Goal: Check status

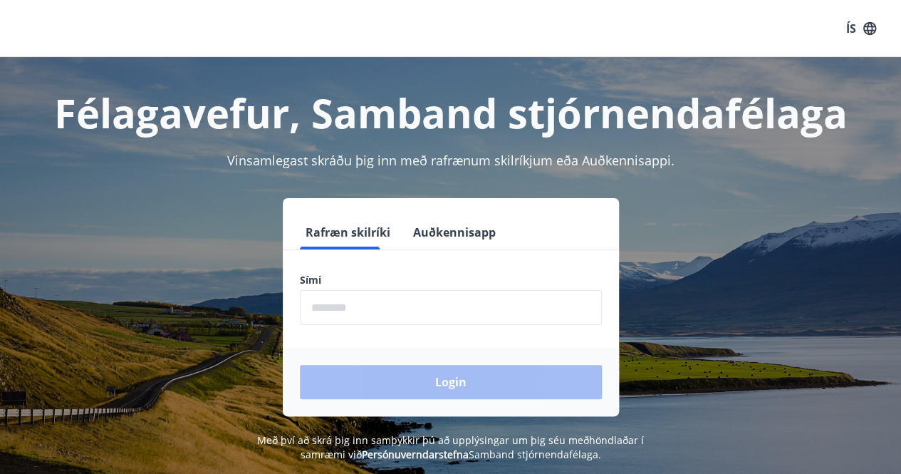
click at [468, 306] on input "phone" at bounding box center [451, 307] width 302 height 35
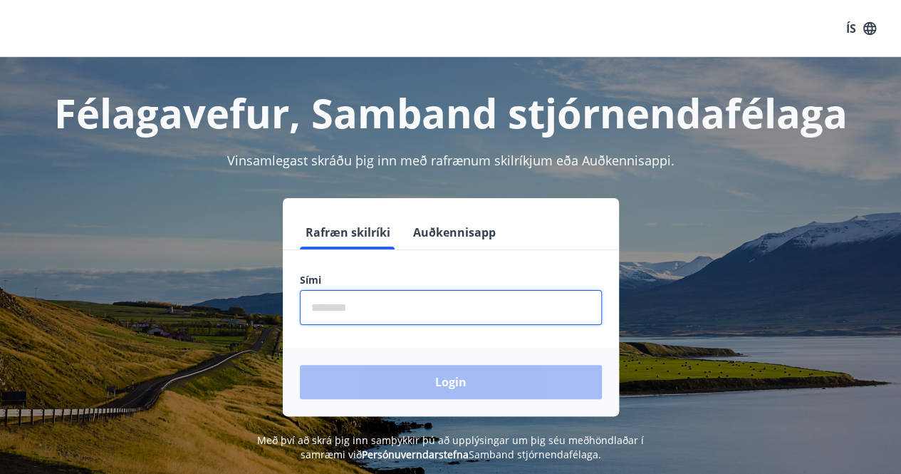
type input "********"
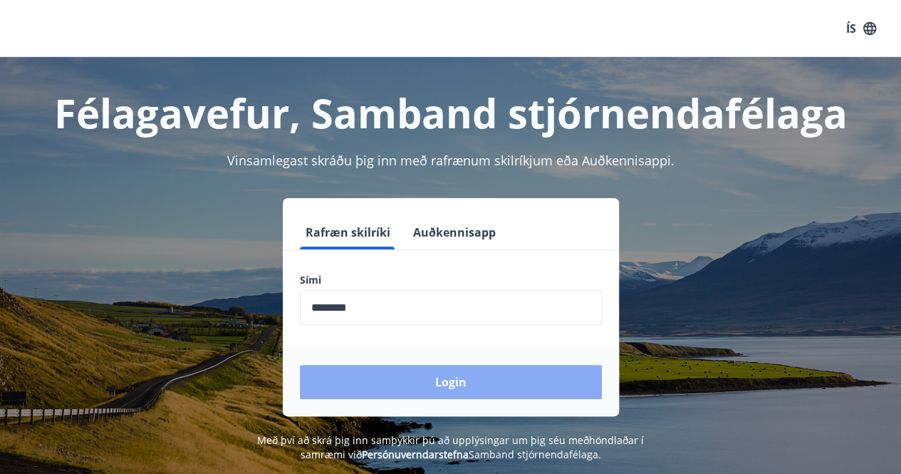
click at [425, 382] on button "Login" at bounding box center [451, 382] width 302 height 34
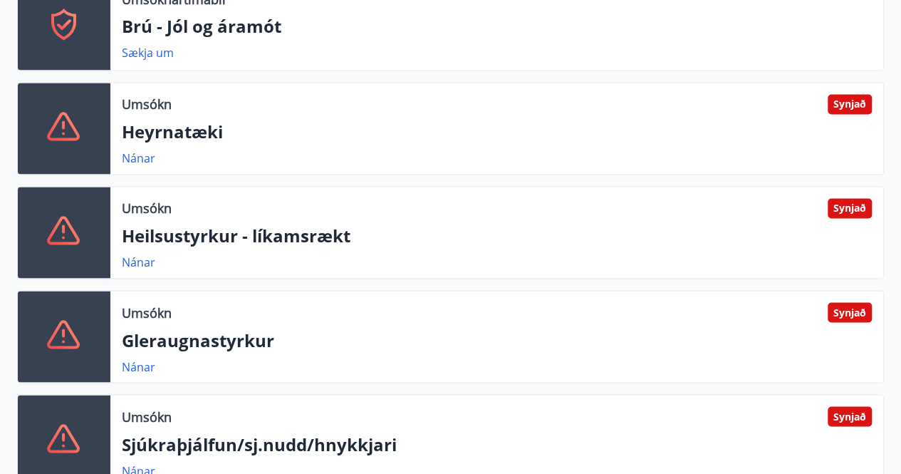
scroll to position [1282, 0]
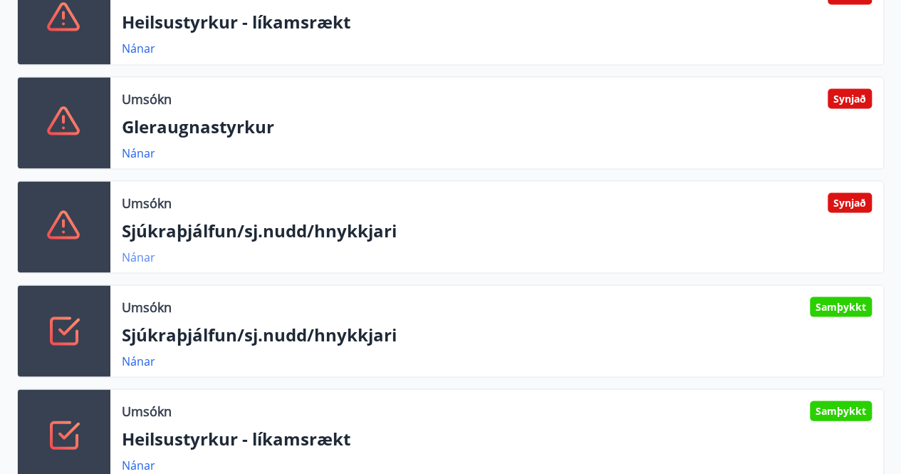
click at [135, 259] on link "Nánar" at bounding box center [138, 257] width 33 height 16
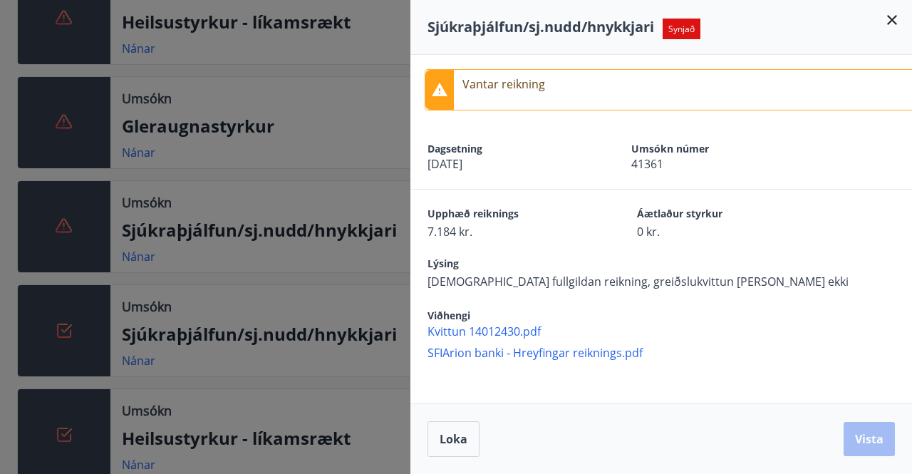
click at [541, 89] on p "Vantar reikning" at bounding box center [503, 83] width 83 height 17
click at [604, 353] on span "SFIArion banki - Hreyfingar reiknings.pdf" at bounding box center [669, 353] width 484 height 16
click at [517, 328] on span "Kvittun 14012430.pdf" at bounding box center [669, 331] width 484 height 16
click at [888, 27] on icon at bounding box center [891, 19] width 17 height 17
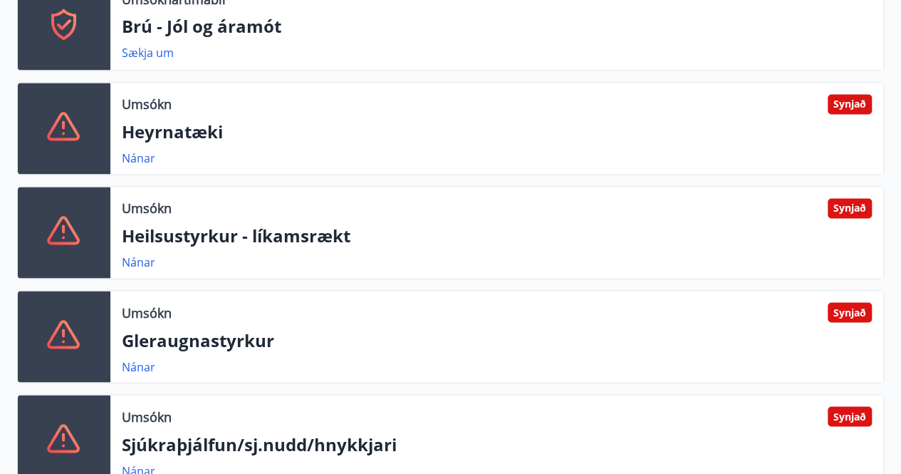
scroll to position [1068, 0]
click at [145, 153] on link "Nánar" at bounding box center [138, 158] width 33 height 16
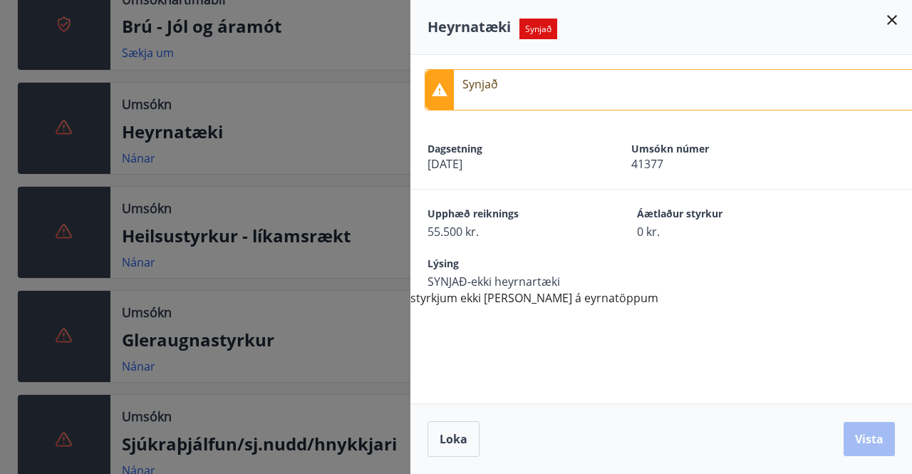
click at [600, 304] on div "Synjað Dagsetning 15.09.2025 Umsókn númer 41377 Upphæð reiknings 55.500 kr. Áæt…" at bounding box center [660, 180] width 501 height 251
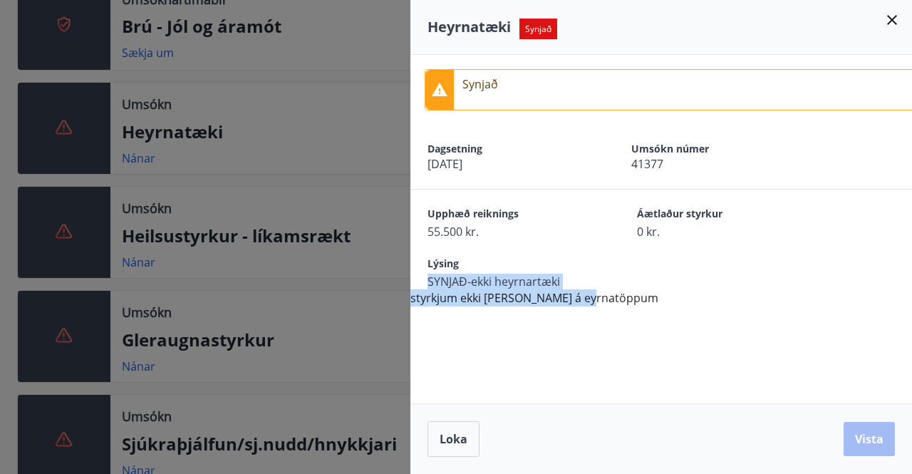
drag, startPoint x: 597, startPoint y: 296, endPoint x: 424, endPoint y: 281, distance: 173.7
click at [424, 281] on div "Synjað Dagsetning 15.09.2025 Umsókn númer 41377 Upphæð reiknings 55.500 kr. Áæt…" at bounding box center [660, 180] width 501 height 251
copy div "SYNJAÐ-ekki heyrnartæki styrkjum ekki kaup á eyrnatöppum"
click at [463, 444] on span "Loka" at bounding box center [453, 439] width 28 height 16
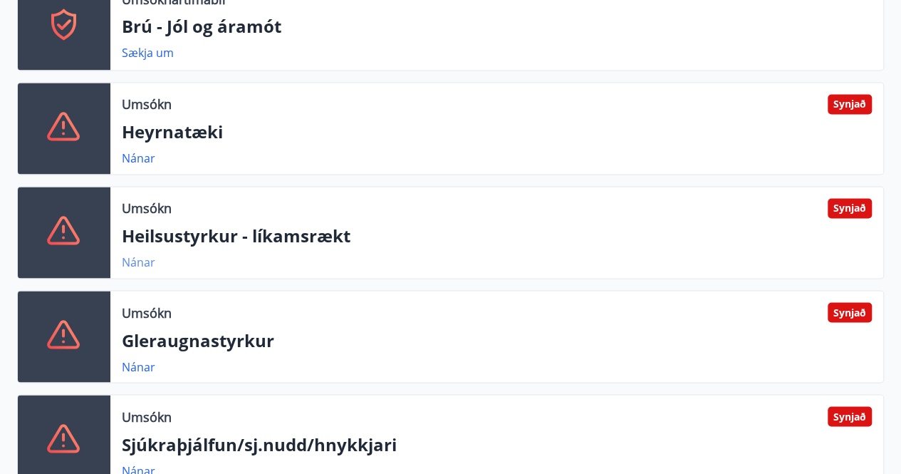
click at [142, 256] on link "Nánar" at bounding box center [138, 262] width 33 height 16
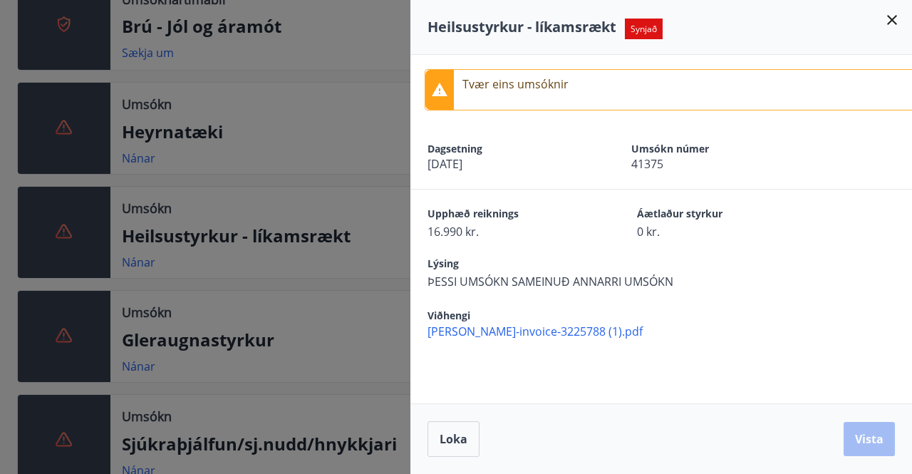
click at [531, 95] on div "Tvær eins umsóknir" at bounding box center [515, 90] width 106 height 40
drag, startPoint x: 574, startPoint y: 85, endPoint x: 492, endPoint y: 73, distance: 82.8
click at [492, 73] on div "Tvær eins umsóknir" at bounding box center [675, 89] width 501 height 41
click at [492, 73] on div "Tvær eins umsóknir" at bounding box center [515, 90] width 106 height 40
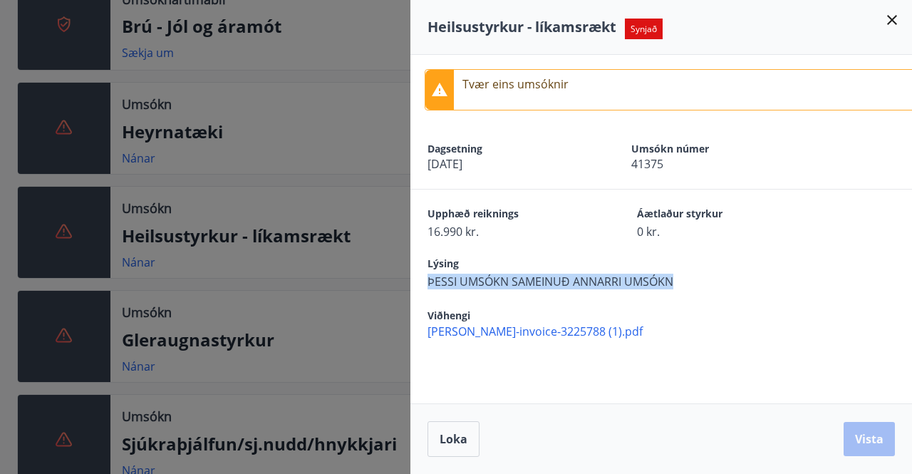
drag, startPoint x: 681, startPoint y: 281, endPoint x: 427, endPoint y: 285, distance: 254.3
click at [427, 285] on div "Lýsing ÞESSI UMSÓKN SAMEINUÐ ANNARRI UMSÓKN" at bounding box center [660, 264] width 501 height 50
copy span "ÞESSI UMSÓKN SAMEINUÐ ANNARRI UMSÓKN"
click at [887, 19] on icon at bounding box center [891, 19] width 17 height 17
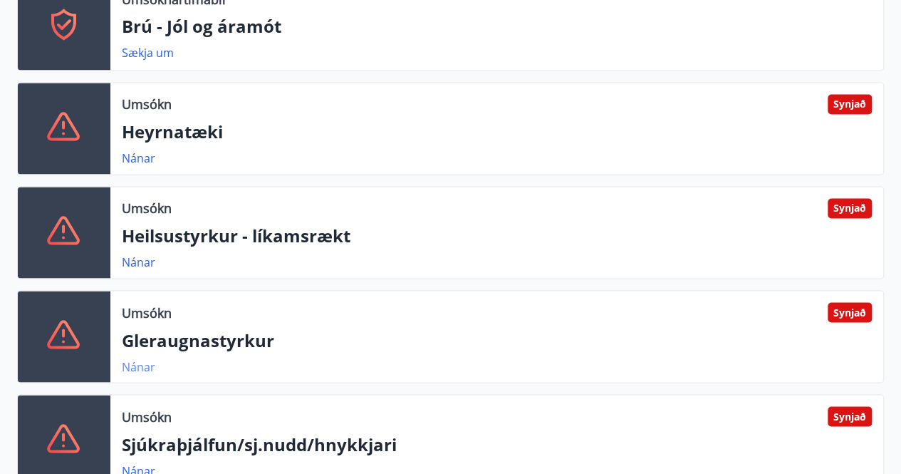
click at [143, 360] on link "Nánar" at bounding box center [138, 366] width 33 height 16
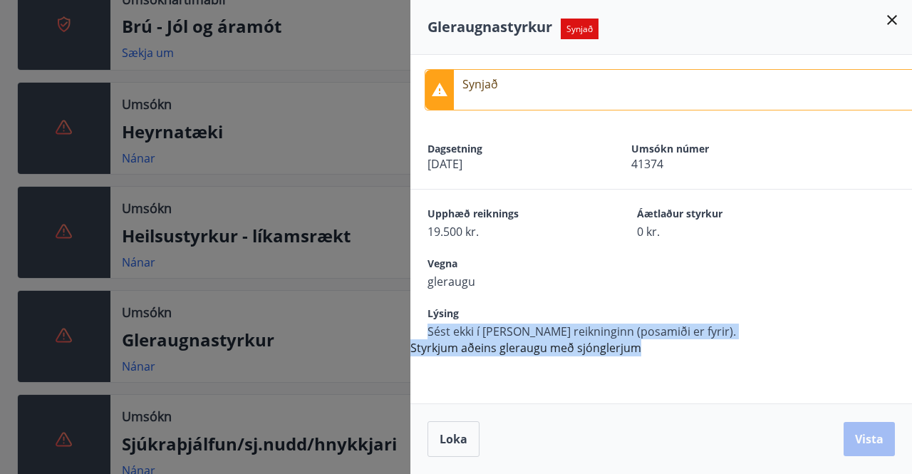
drag, startPoint x: 642, startPoint y: 345, endPoint x: 420, endPoint y: 335, distance: 221.8
click at [420, 335] on div "Synjað Dagsetning 15.09.2025 Umsókn númer 41374 Upphæð reiknings 19.500 kr. Áæt…" at bounding box center [660, 205] width 501 height 301
copy div "Sést ekki í allan reikninginn (posamiði er fyrir). Styrkjum aðeins gleraugu með…"
click at [894, 22] on icon at bounding box center [892, 20] width 10 height 10
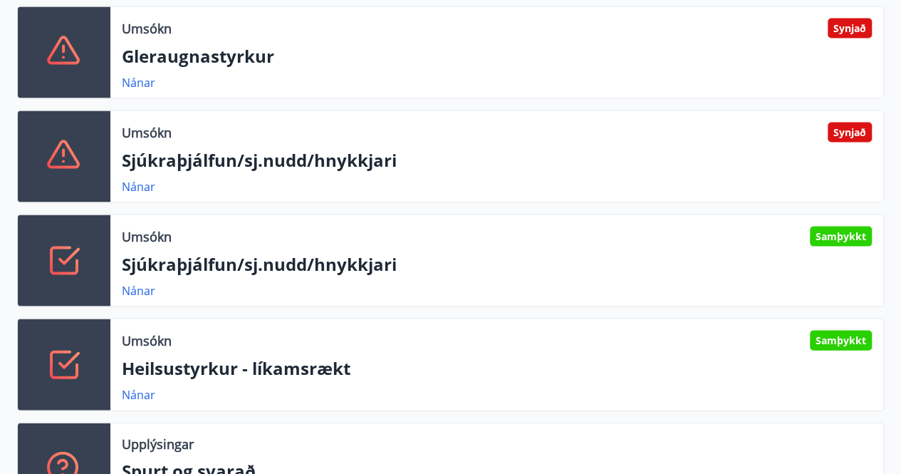
scroll to position [1353, 0]
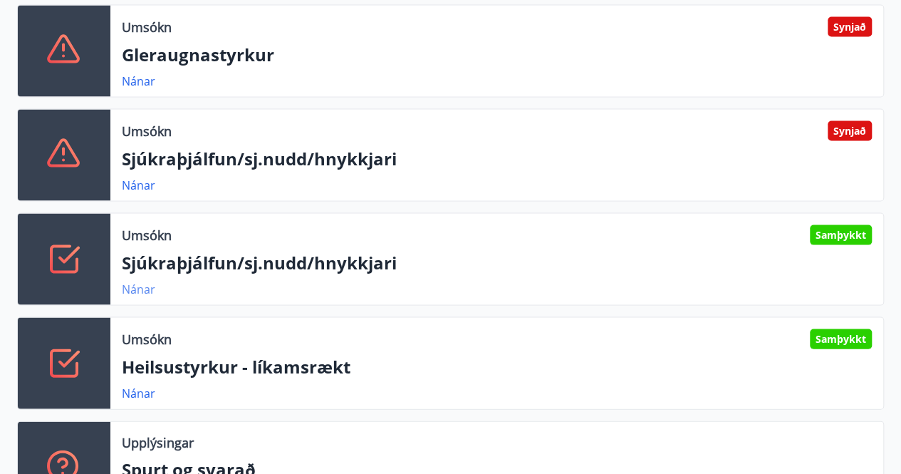
click at [142, 291] on link "Nánar" at bounding box center [138, 289] width 33 height 16
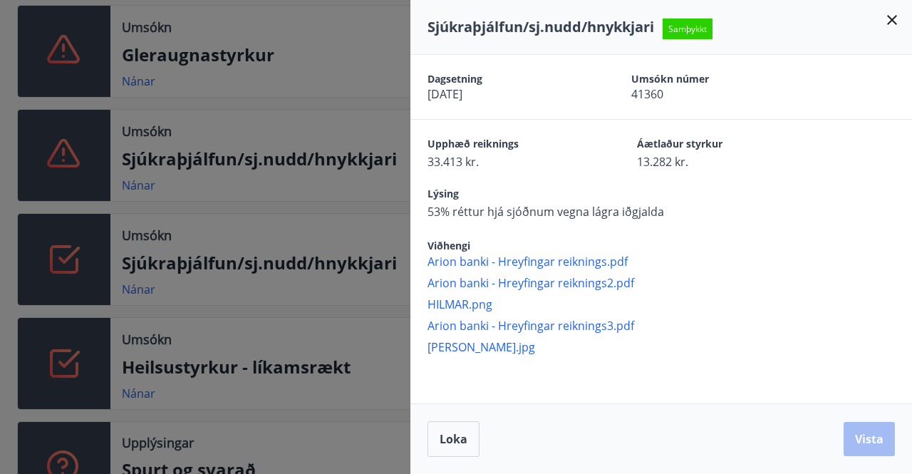
click at [894, 12] on icon at bounding box center [891, 19] width 17 height 17
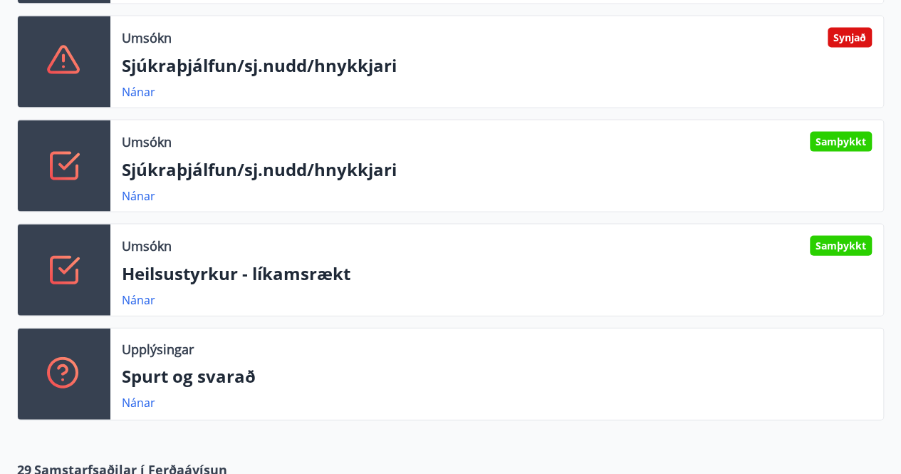
scroll to position [1425, 0]
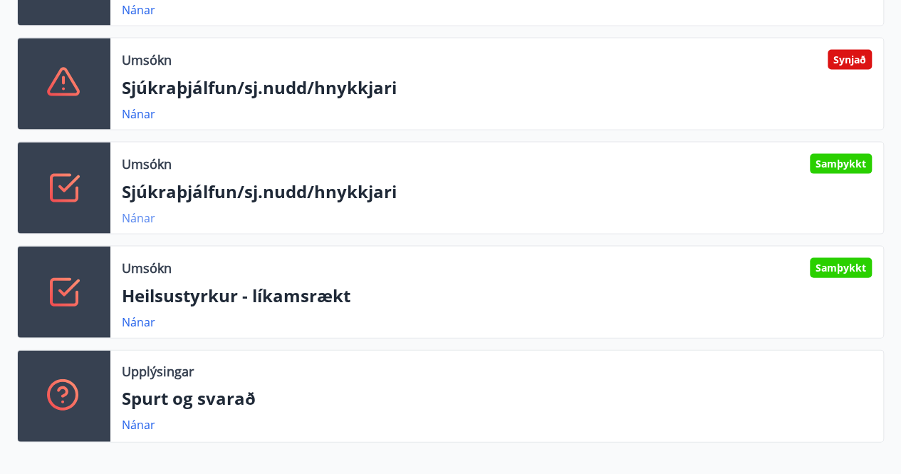
click at [148, 217] on link "Nánar" at bounding box center [138, 218] width 33 height 16
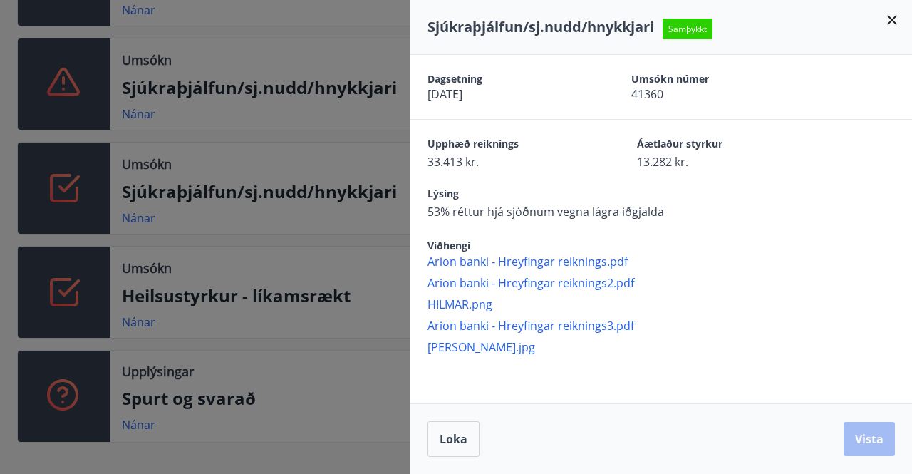
click at [885, 16] on icon at bounding box center [891, 19] width 17 height 17
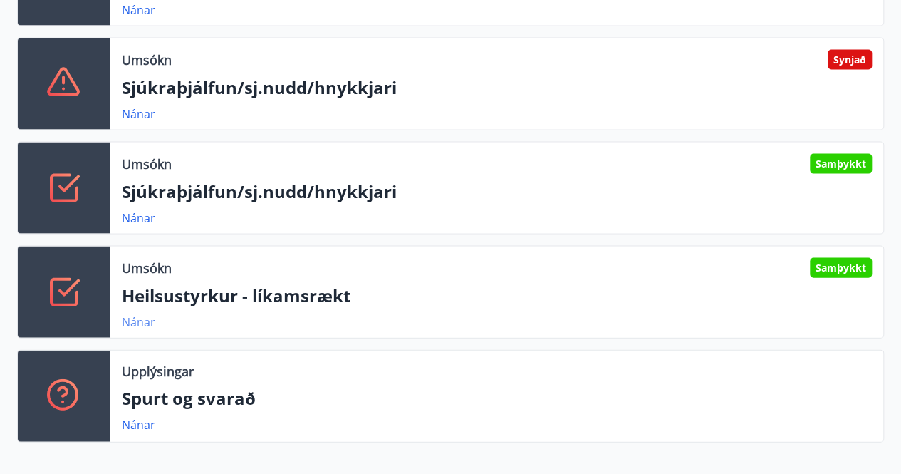
click at [142, 324] on link "Nánar" at bounding box center [138, 322] width 33 height 16
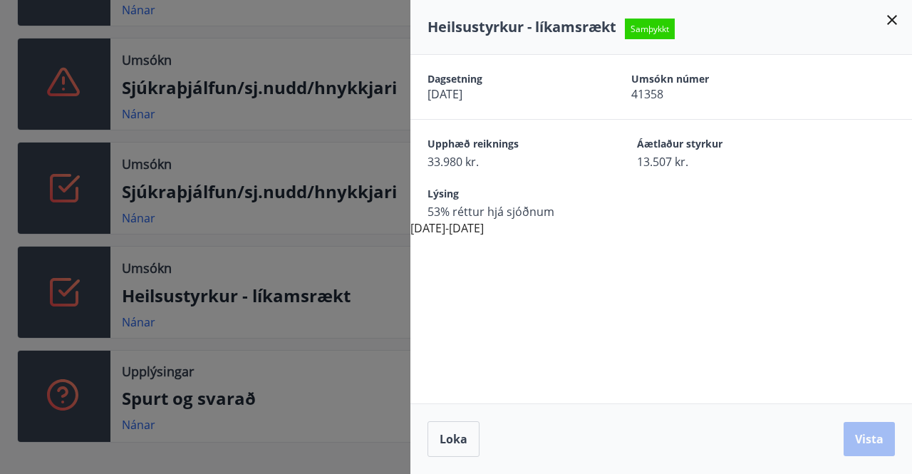
click at [894, 22] on icon at bounding box center [892, 20] width 10 height 10
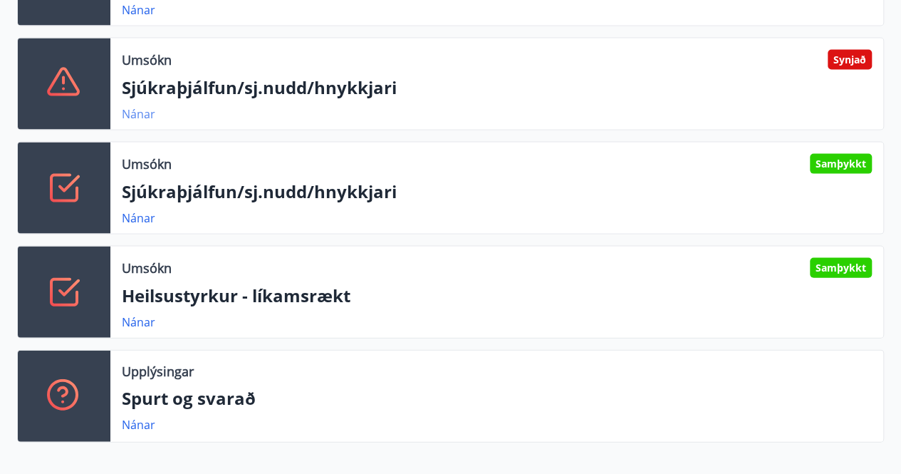
click at [140, 117] on link "Nánar" at bounding box center [138, 114] width 33 height 16
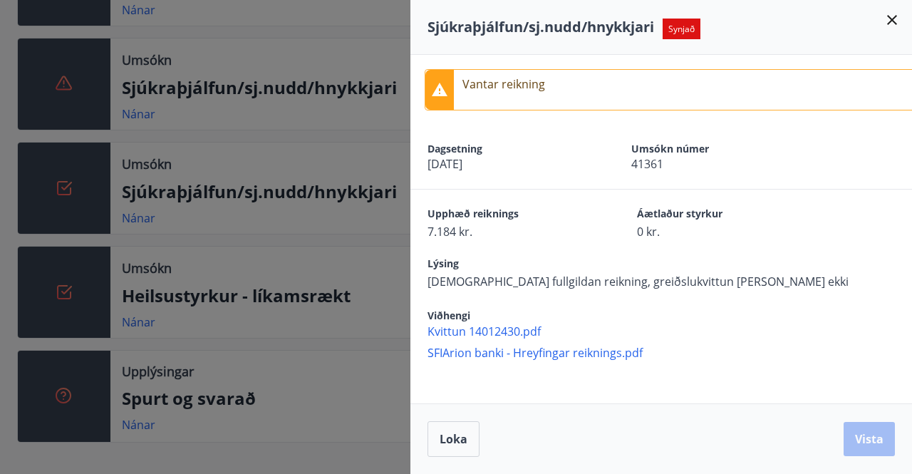
click at [519, 335] on span "Kvittun 14012430.pdf" at bounding box center [669, 331] width 484 height 16
click at [528, 329] on span "Kvittun 14012430.pdf" at bounding box center [669, 331] width 484 height 16
click at [566, 65] on div "Vantar reikning" at bounding box center [660, 90] width 501 height 70
click at [561, 94] on div "Vantar reikning" at bounding box center [675, 89] width 501 height 41
click at [895, 13] on icon at bounding box center [891, 19] width 17 height 17
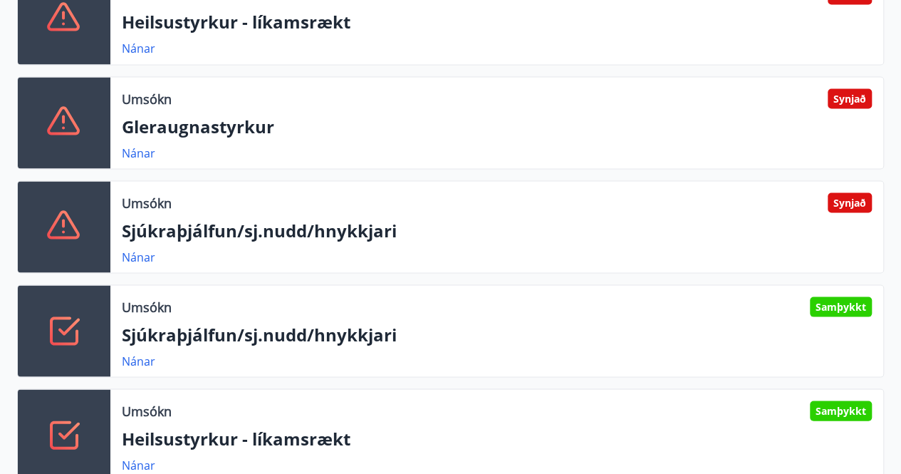
scroll to position [1496, 0]
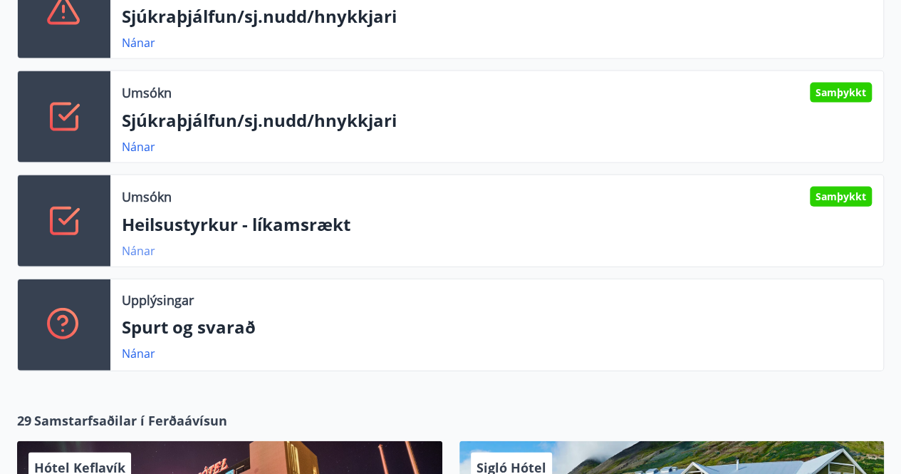
click at [127, 249] on link "Nánar" at bounding box center [138, 251] width 33 height 16
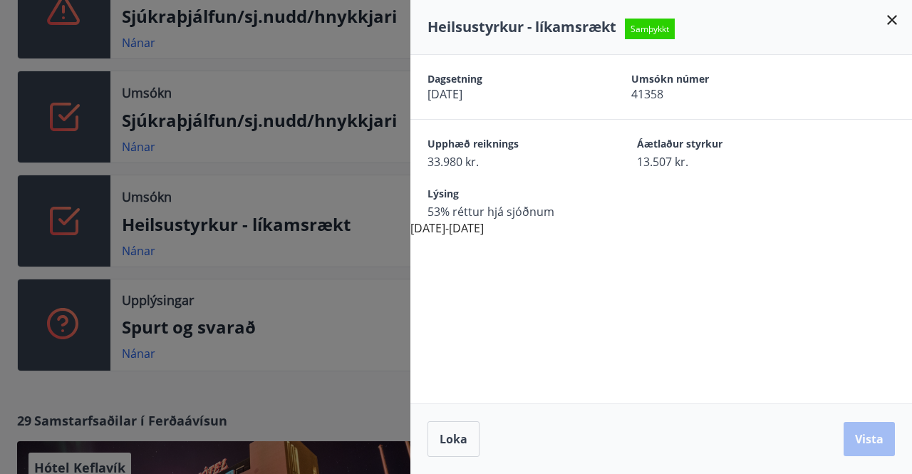
click at [890, 14] on icon at bounding box center [891, 19] width 17 height 17
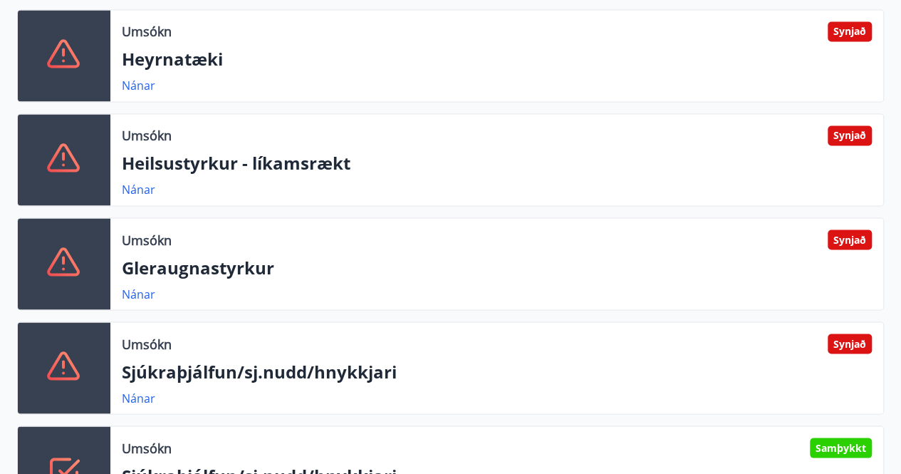
scroll to position [1140, 0]
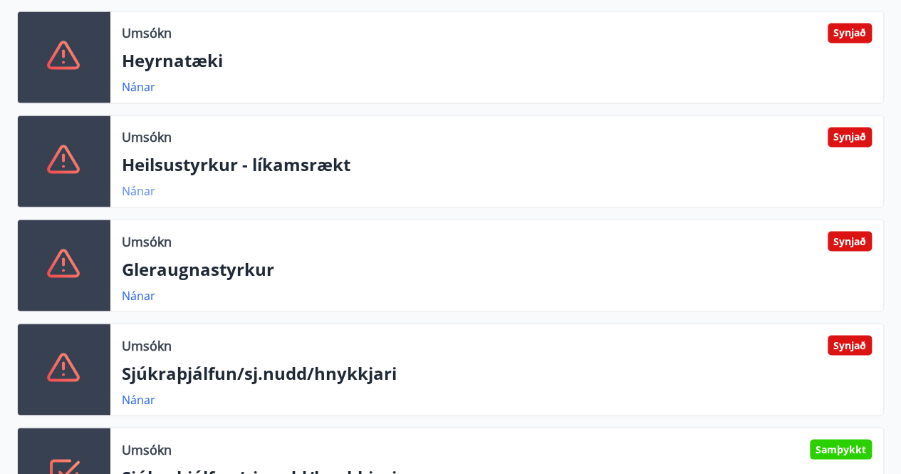
click at [138, 192] on link "Nánar" at bounding box center [138, 191] width 33 height 16
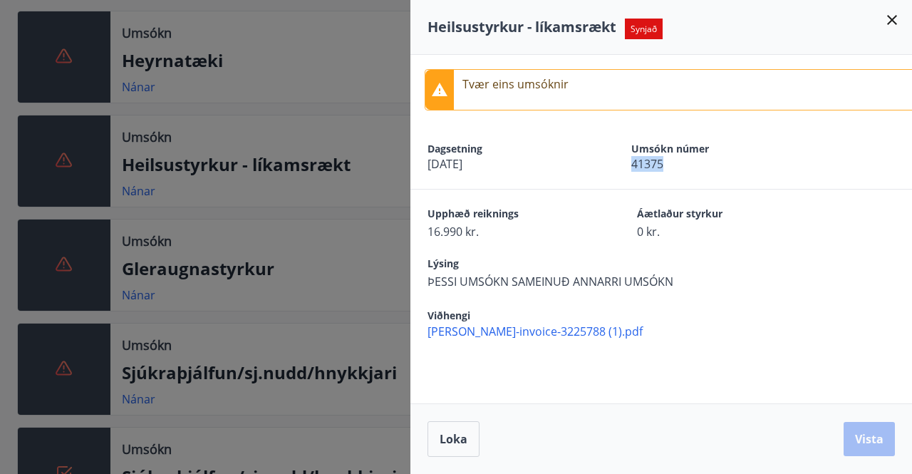
drag, startPoint x: 665, startPoint y: 164, endPoint x: 628, endPoint y: 163, distance: 37.0
click at [628, 163] on div "Dagsetning 15.09.2025 Umsókn númer 41375" at bounding box center [660, 157] width 467 height 30
click at [691, 165] on span "41375" at bounding box center [708, 164] width 154 height 16
drag, startPoint x: 667, startPoint y: 157, endPoint x: 632, endPoint y: 143, distance: 37.7
click at [632, 143] on div "Umsókn númer 41375" at bounding box center [708, 157] width 154 height 30
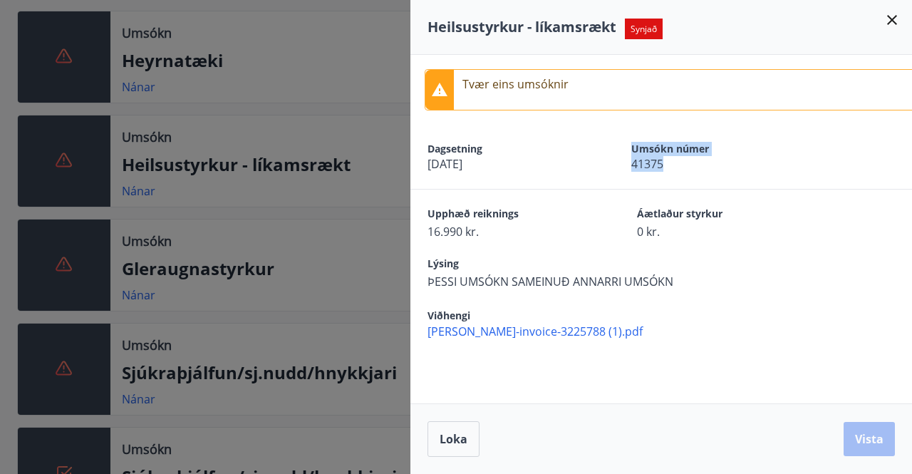
copy div "Umsókn númer 41375"
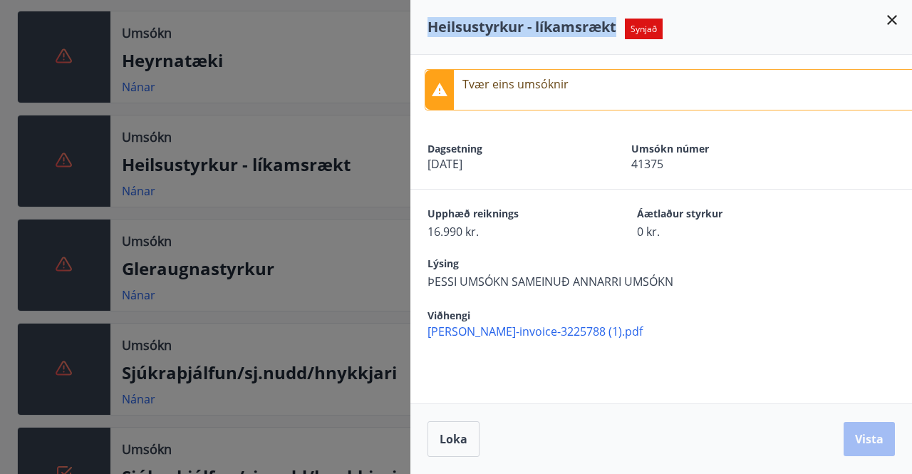
drag, startPoint x: 430, startPoint y: 29, endPoint x: 627, endPoint y: 37, distance: 196.7
click at [627, 37] on div "Heilsustyrkur - líkamsrækt Synjað" at bounding box center [660, 27] width 467 height 20
copy span "Heilsustyrkur - líkamsrækt"
click at [895, 18] on icon at bounding box center [891, 19] width 17 height 17
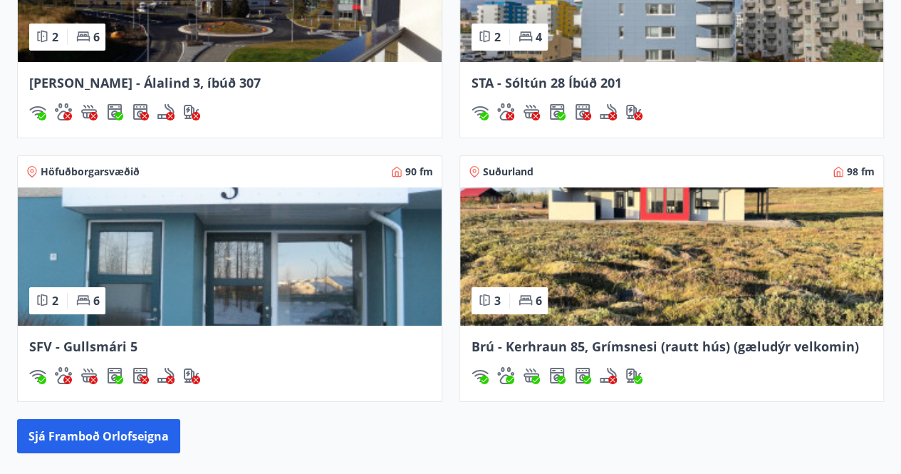
scroll to position [3080, 0]
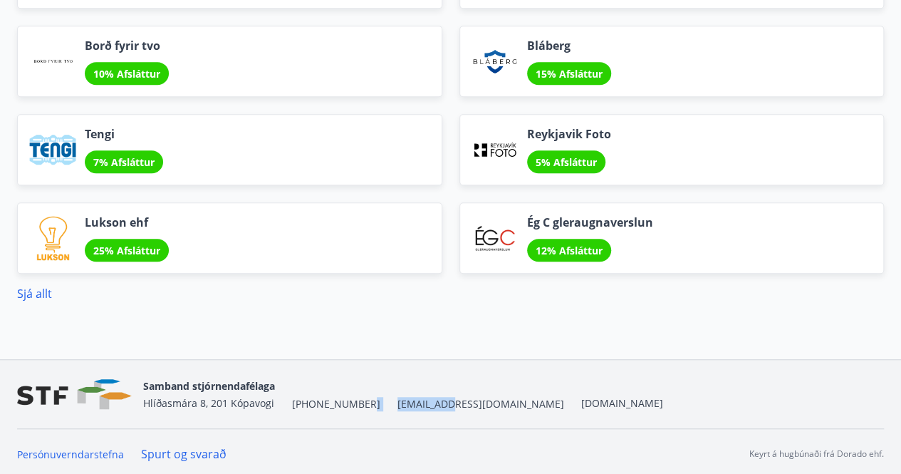
drag, startPoint x: 427, startPoint y: 407, endPoint x: 366, endPoint y: 397, distance: 62.2
click at [366, 397] on div "Samband stjórnendafélaga Hlíðasmára 8, 201 Kópavogi +354 553-5040 stf@stf.is ww…" at bounding box center [450, 394] width 867 height 68
copy div "[EMAIL_ADDRESS][DOMAIN_NAME]"
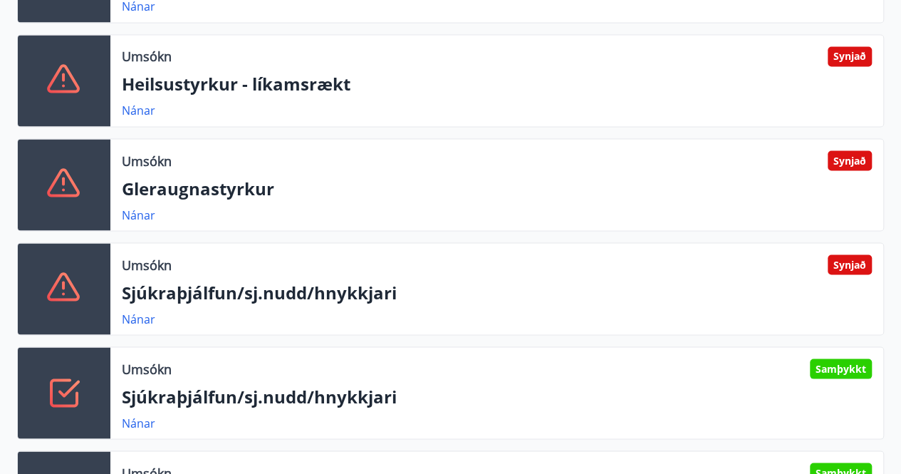
scroll to position [1300, 0]
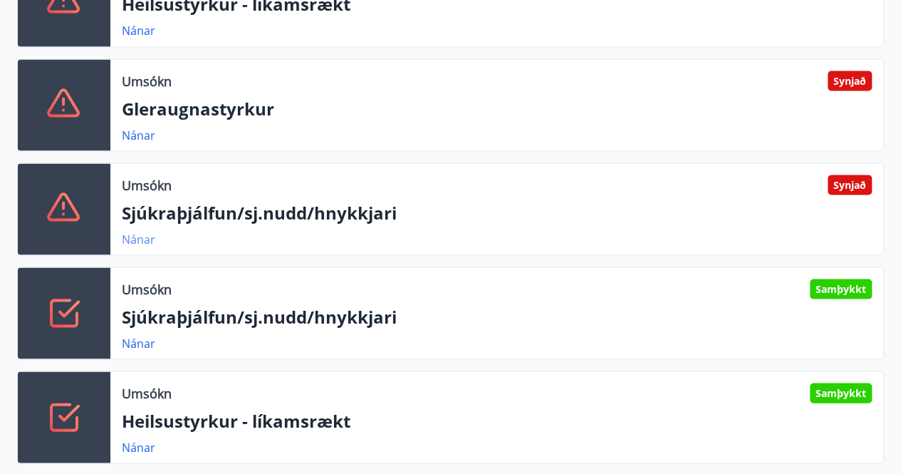
click at [130, 234] on link "Nánar" at bounding box center [138, 239] width 33 height 16
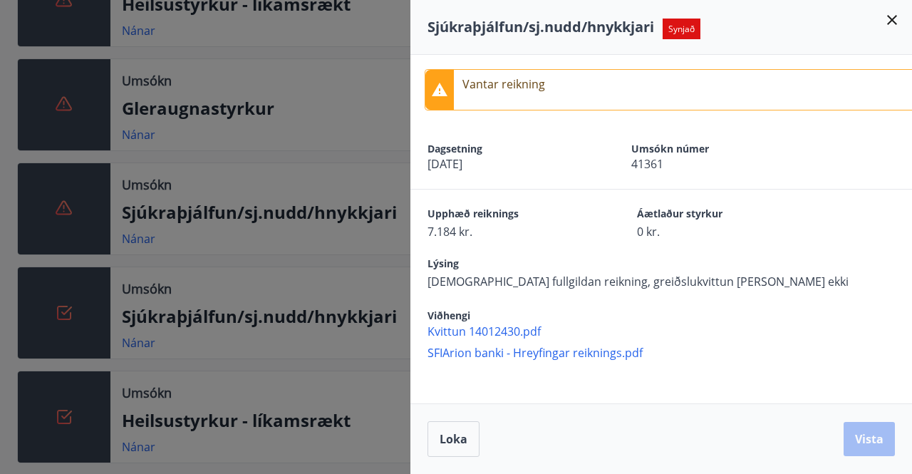
click at [493, 331] on span "Kvittun 14012430.pdf" at bounding box center [669, 331] width 484 height 16
click at [527, 355] on span "SFIArion banki - Hreyfingar reiknings.pdf" at bounding box center [669, 353] width 484 height 16
drag, startPoint x: 632, startPoint y: 143, endPoint x: 683, endPoint y: 177, distance: 60.6
click at [683, 177] on div "Dagsetning 13.09.2025 Umsókn númer 41361" at bounding box center [660, 157] width 501 height 64
copy div "Umsókn númer 41361"
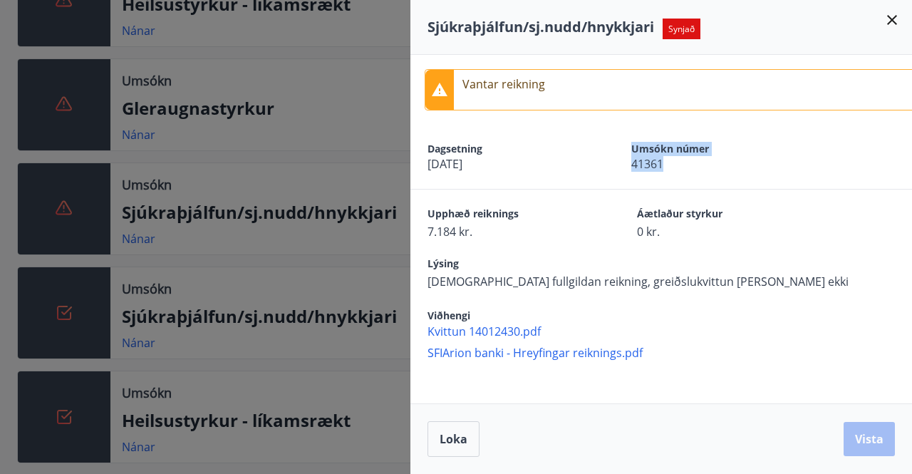
click at [895, 21] on icon at bounding box center [891, 19] width 17 height 17
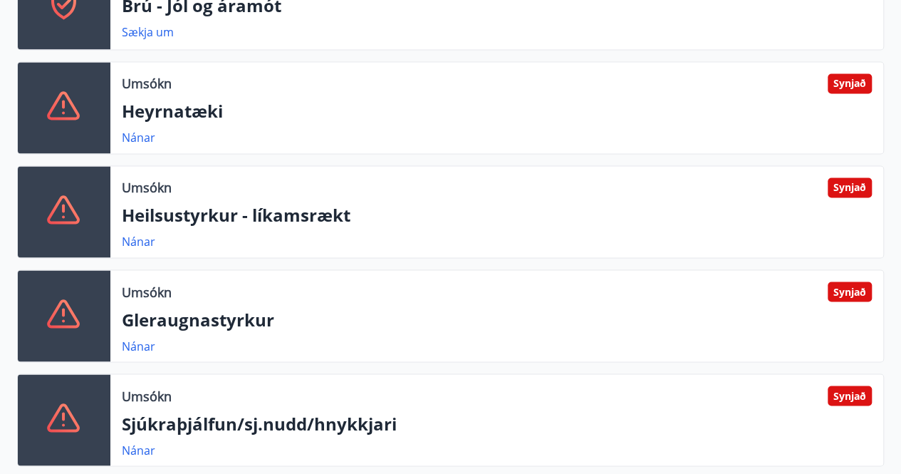
scroll to position [1086, 0]
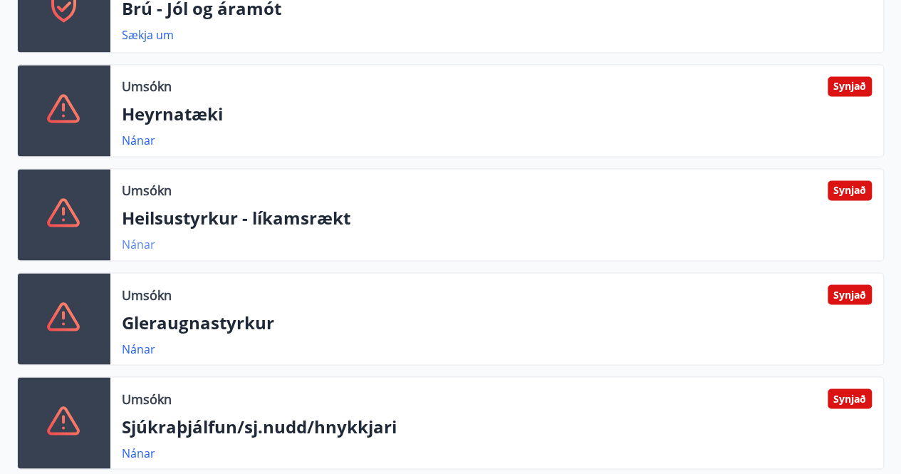
click at [140, 245] on link "Nánar" at bounding box center [138, 244] width 33 height 16
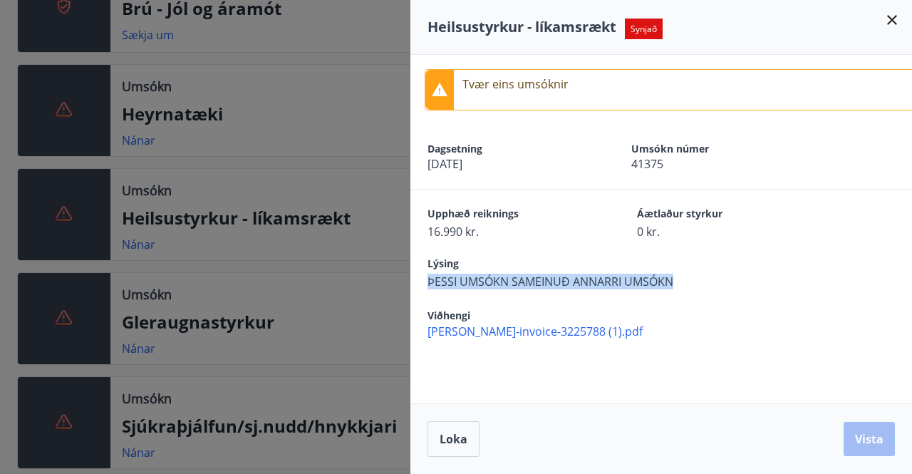
drag, startPoint x: 675, startPoint y: 284, endPoint x: 420, endPoint y: 276, distance: 254.4
click at [420, 276] on div "Lýsing ÞESSI UMSÓKN SAMEINUÐ ANNARRI UMSÓKN" at bounding box center [660, 264] width 501 height 50
copy span "ÞESSI UMSÓKN SAMEINUÐ ANNARRI UMSÓKN"
click at [892, 19] on icon at bounding box center [892, 20] width 10 height 10
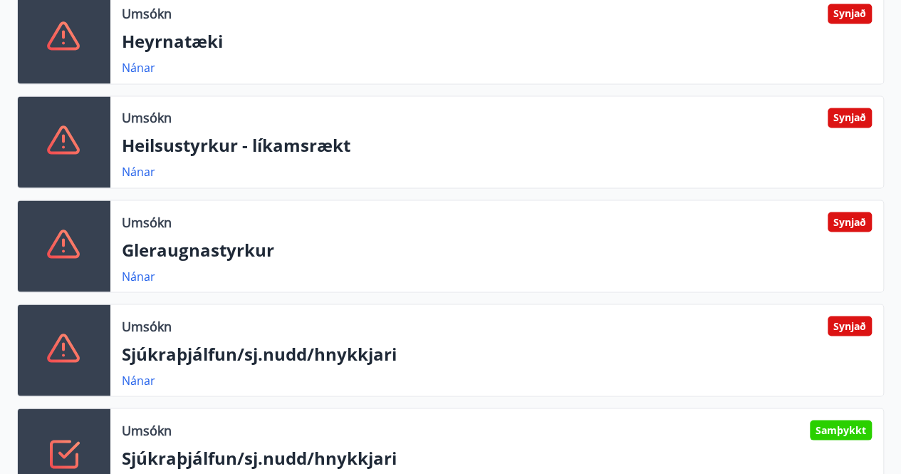
scroll to position [1229, 0]
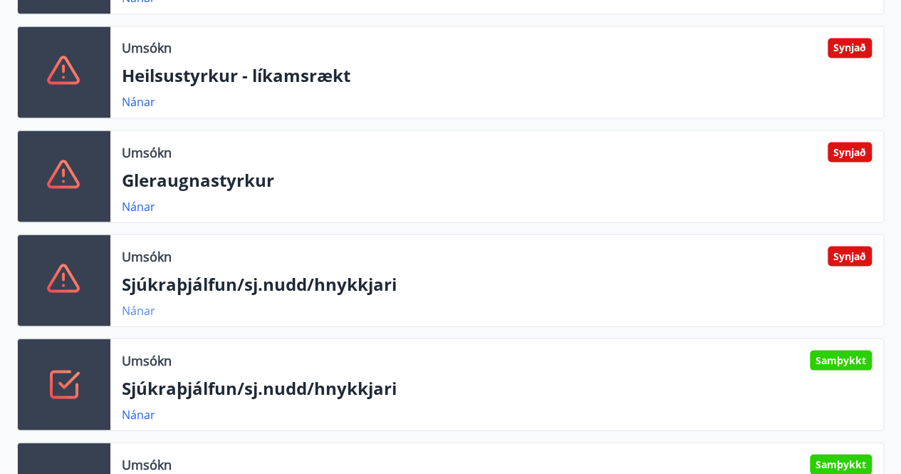
click at [143, 308] on link "Nánar" at bounding box center [138, 310] width 33 height 16
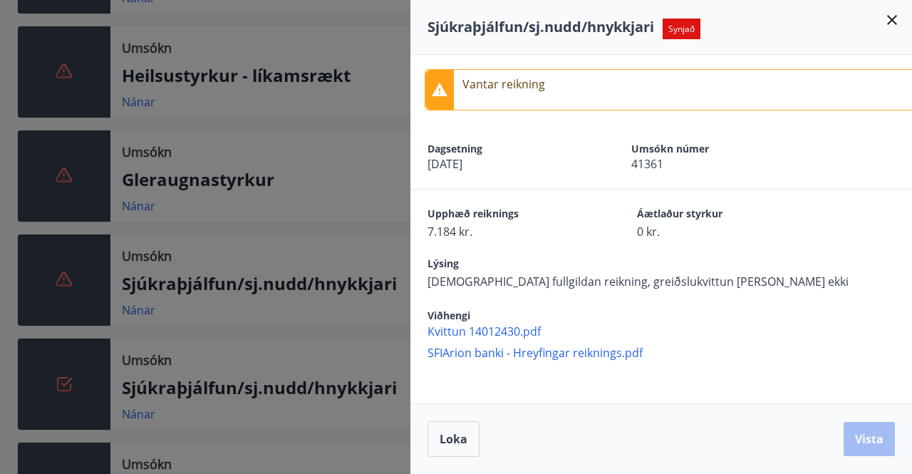
click at [890, 23] on icon at bounding box center [891, 19] width 17 height 17
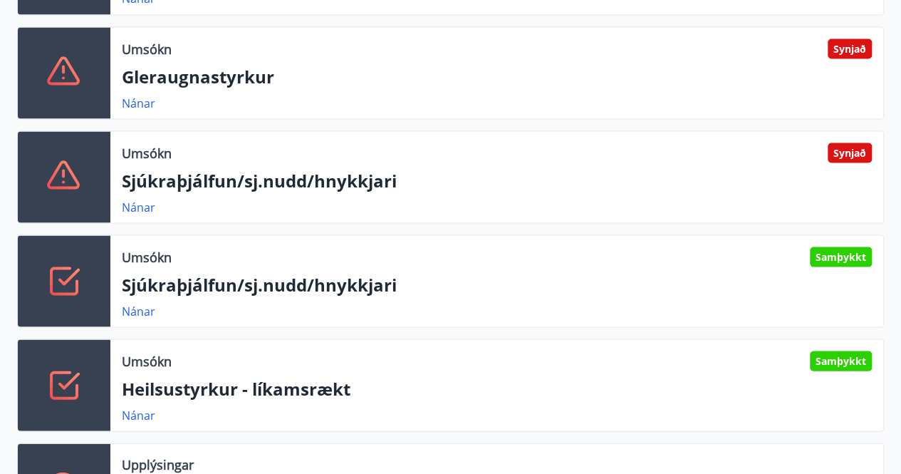
scroll to position [1300, 0]
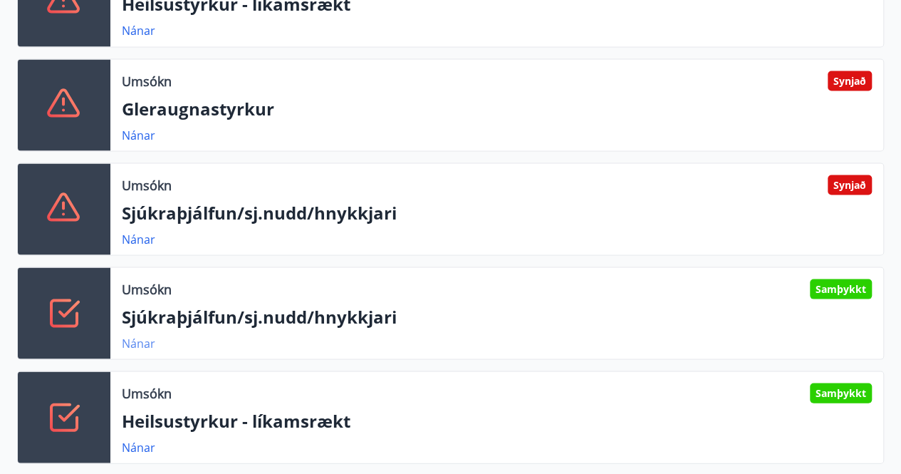
click at [138, 345] on link "Nánar" at bounding box center [138, 343] width 33 height 16
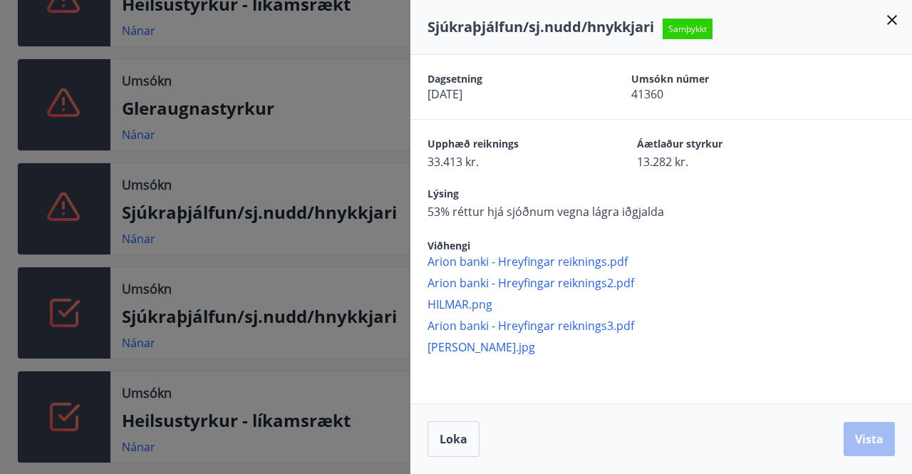
click at [892, 8] on div "Sjúkraþjálfun/sj.nudd/hnykkjari Samþykkt" at bounding box center [660, 27] width 501 height 55
click at [893, 19] on icon at bounding box center [892, 20] width 10 height 10
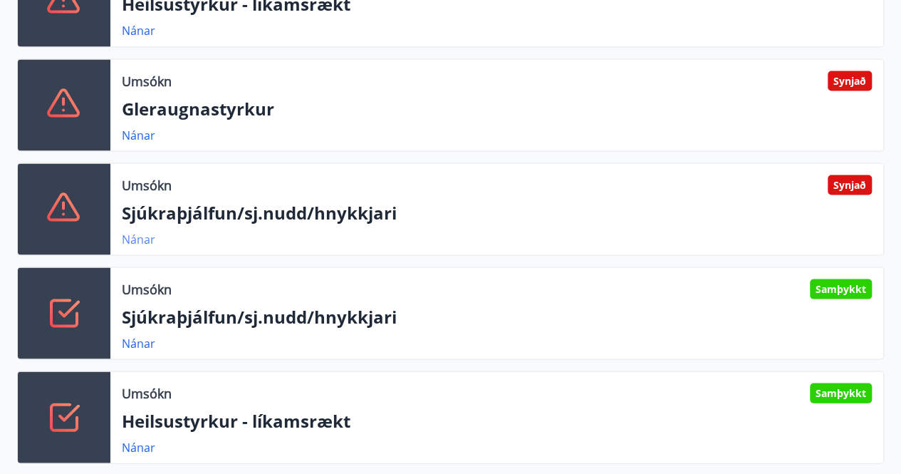
click at [142, 238] on link "Nánar" at bounding box center [138, 239] width 33 height 16
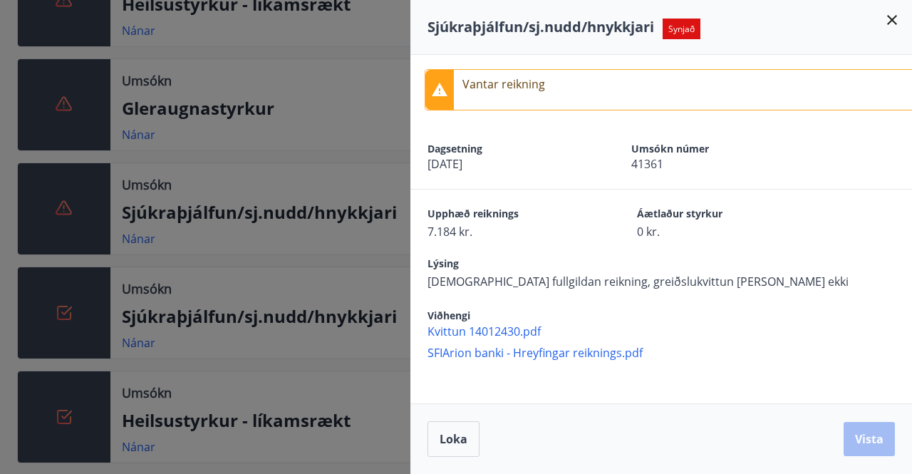
click at [891, 20] on icon at bounding box center [892, 20] width 10 height 10
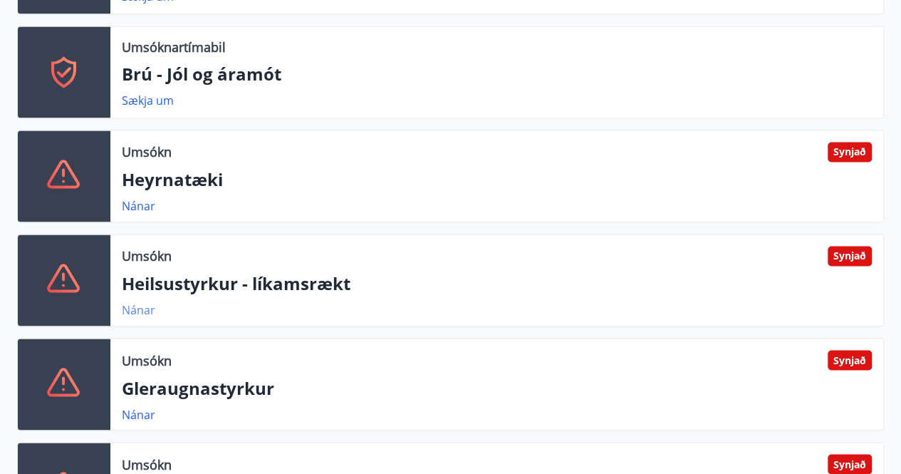
scroll to position [1015, 0]
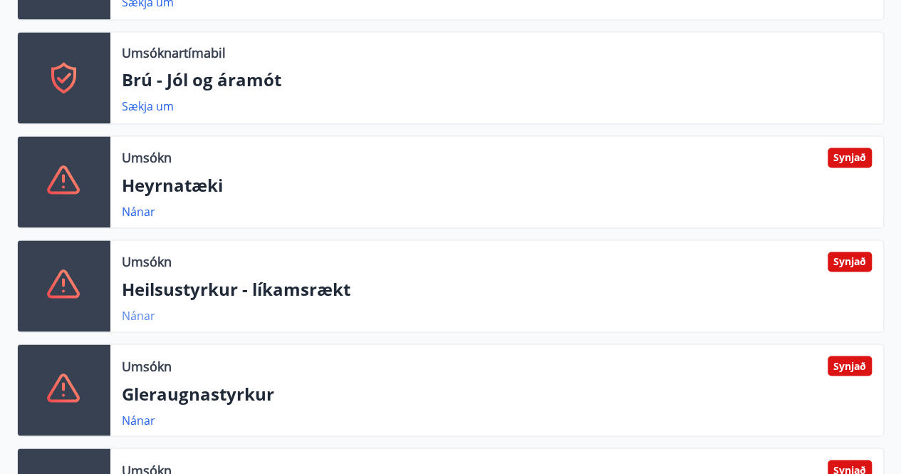
click at [143, 318] on link "Nánar" at bounding box center [138, 316] width 33 height 16
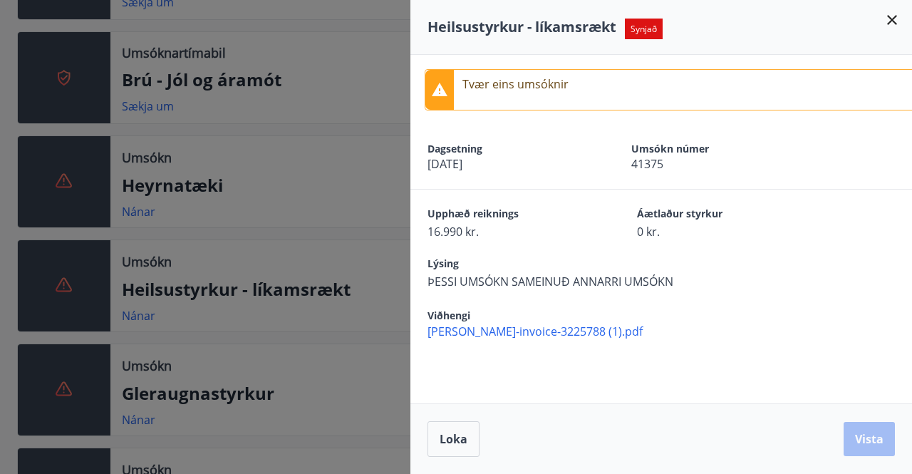
click at [892, 18] on icon at bounding box center [891, 19] width 17 height 17
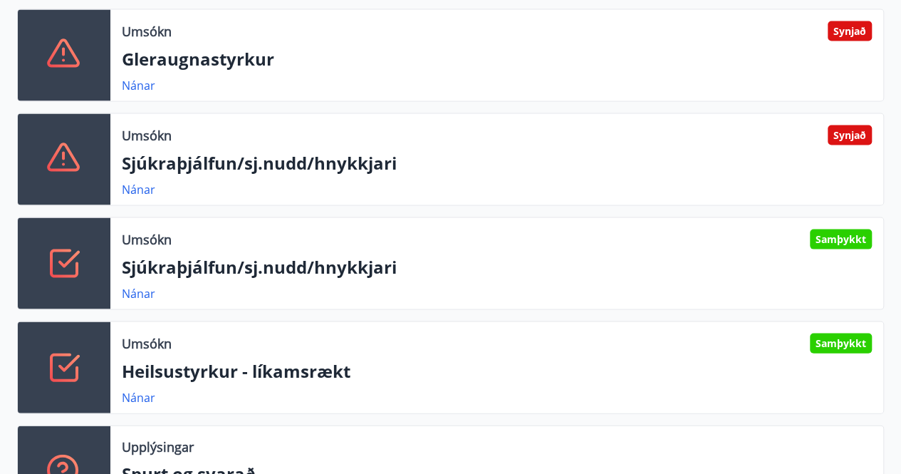
scroll to position [1371, 0]
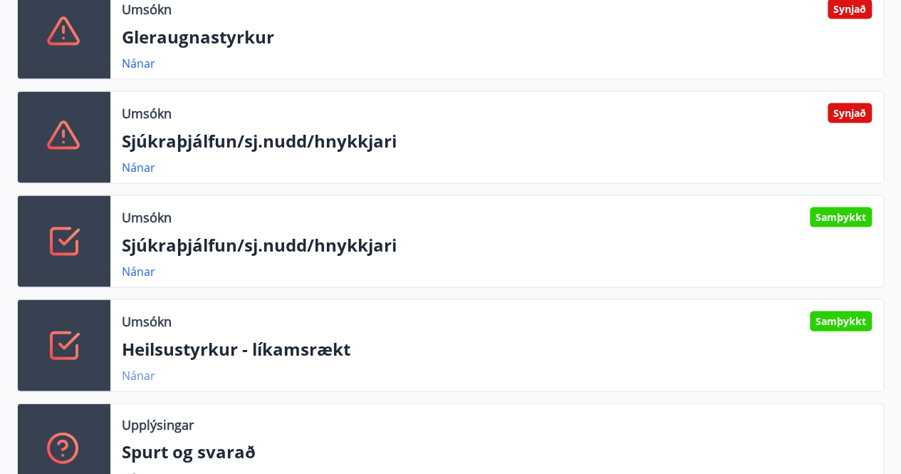
click at [145, 377] on link "Nánar" at bounding box center [138, 376] width 33 height 16
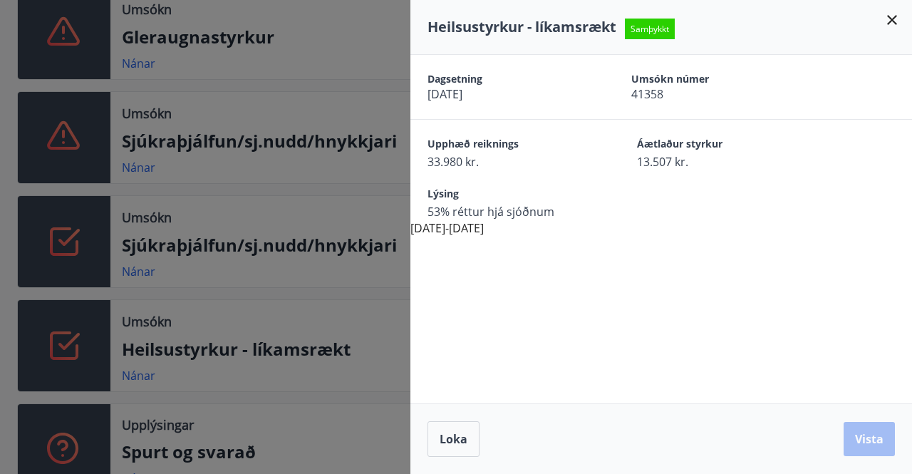
click at [890, 24] on icon at bounding box center [891, 19] width 17 height 17
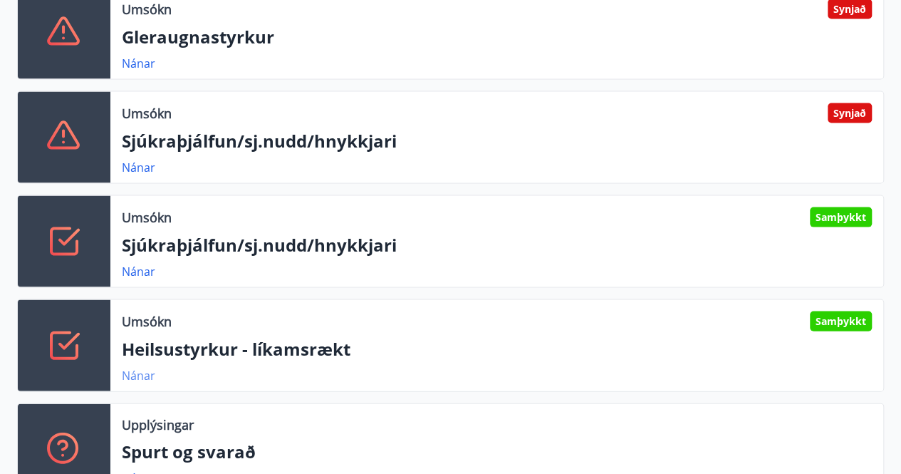
click at [132, 377] on link "Nánar" at bounding box center [138, 376] width 33 height 16
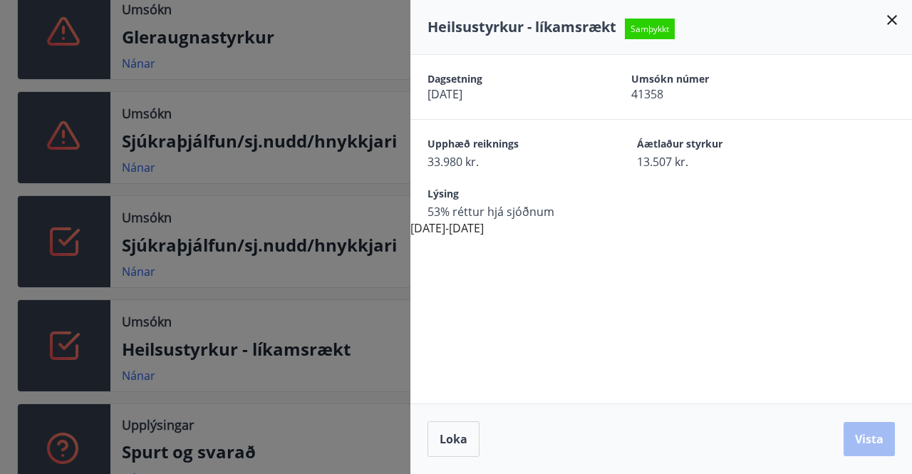
click at [888, 19] on icon at bounding box center [891, 19] width 17 height 17
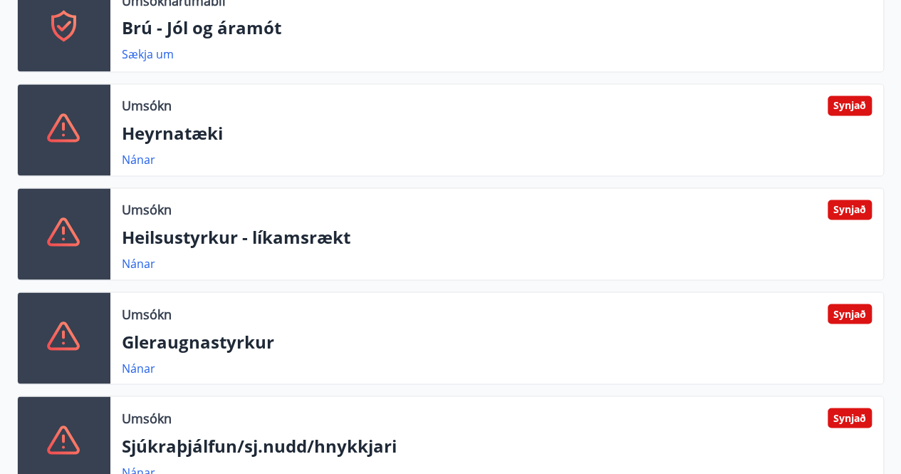
scroll to position [1086, 0]
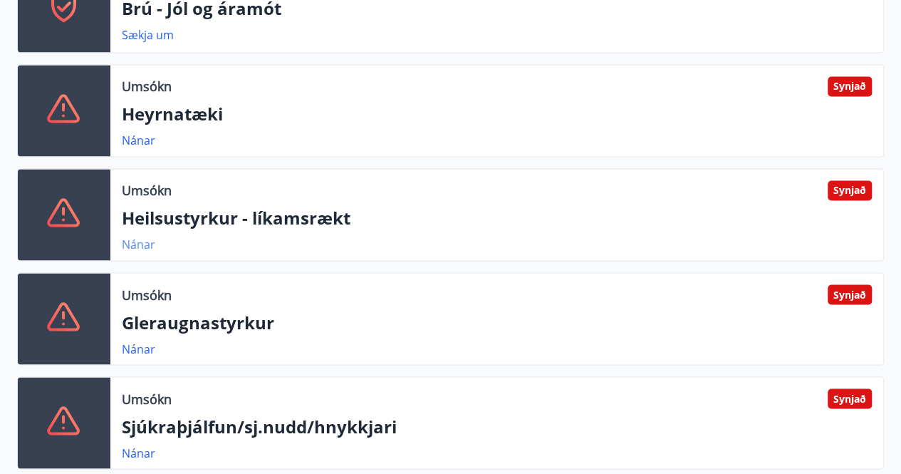
click at [137, 246] on link "Nánar" at bounding box center [138, 244] width 33 height 16
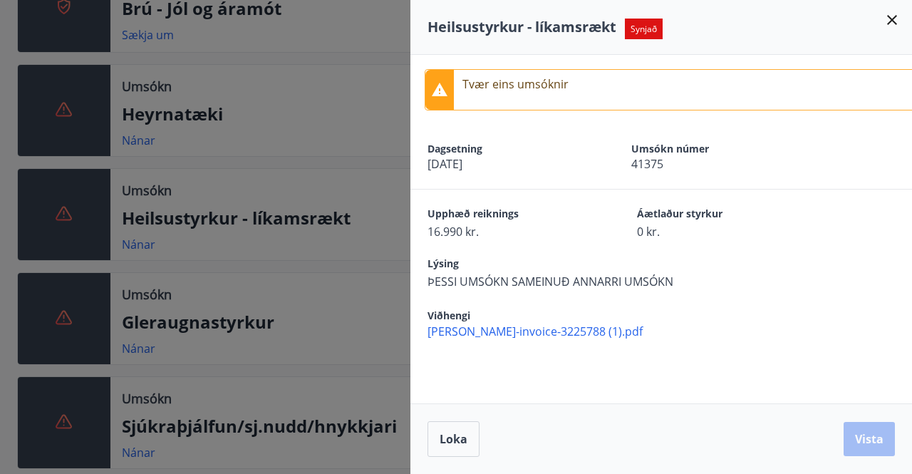
click at [891, 16] on icon at bounding box center [891, 19] width 17 height 17
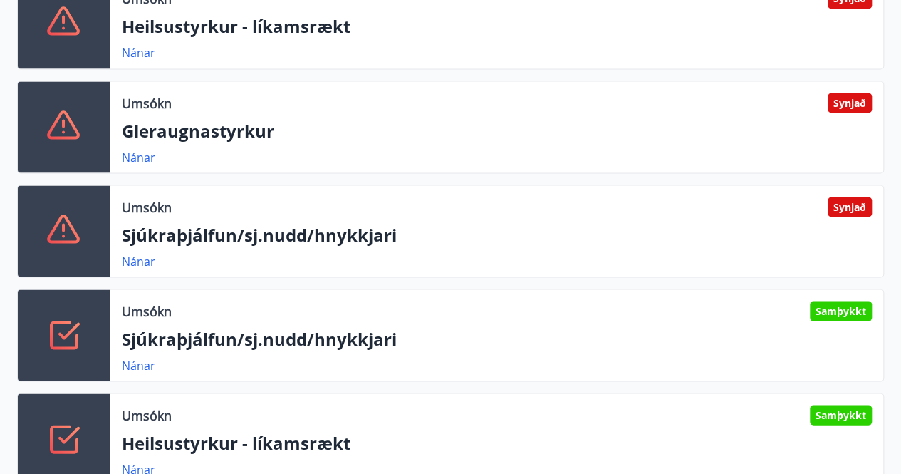
scroll to position [1300, 0]
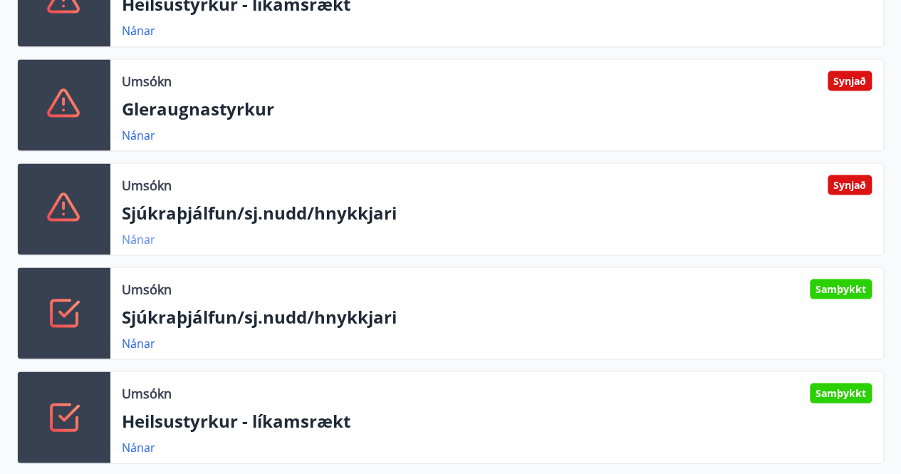
click at [141, 242] on link "Nánar" at bounding box center [138, 239] width 33 height 16
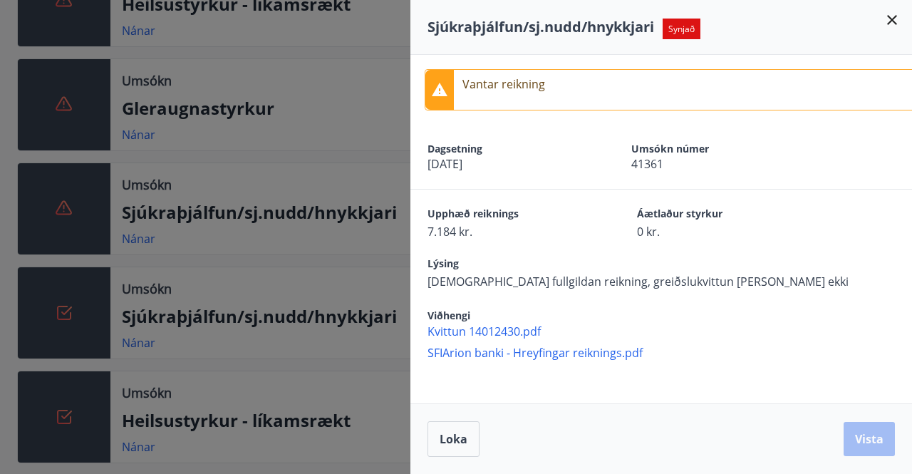
click at [893, 9] on div "Sjúkraþjálfun/sj.nudd/hnykkjari Synjað" at bounding box center [660, 27] width 501 height 55
click at [885, 18] on icon at bounding box center [891, 19] width 17 height 17
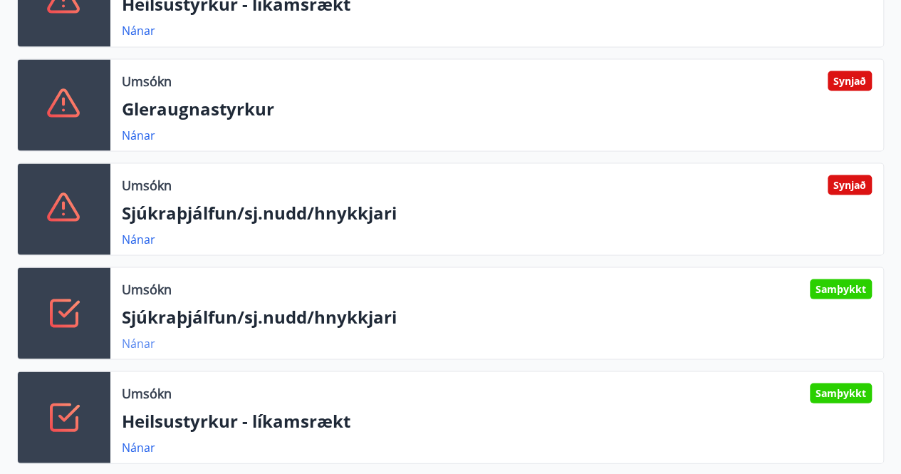
click at [142, 343] on link "Nánar" at bounding box center [138, 343] width 33 height 16
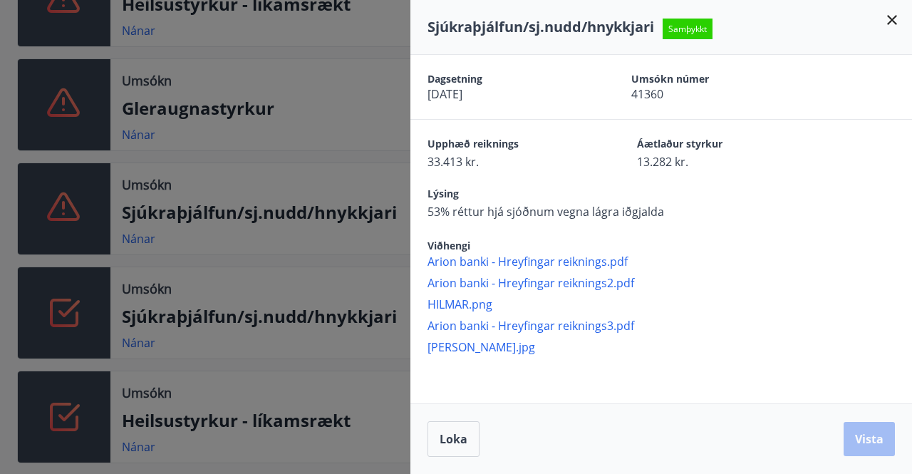
click at [456, 347] on span "HILMAR RETT.jpg" at bounding box center [669, 347] width 484 height 16
